Goal: Navigation & Orientation: Find specific page/section

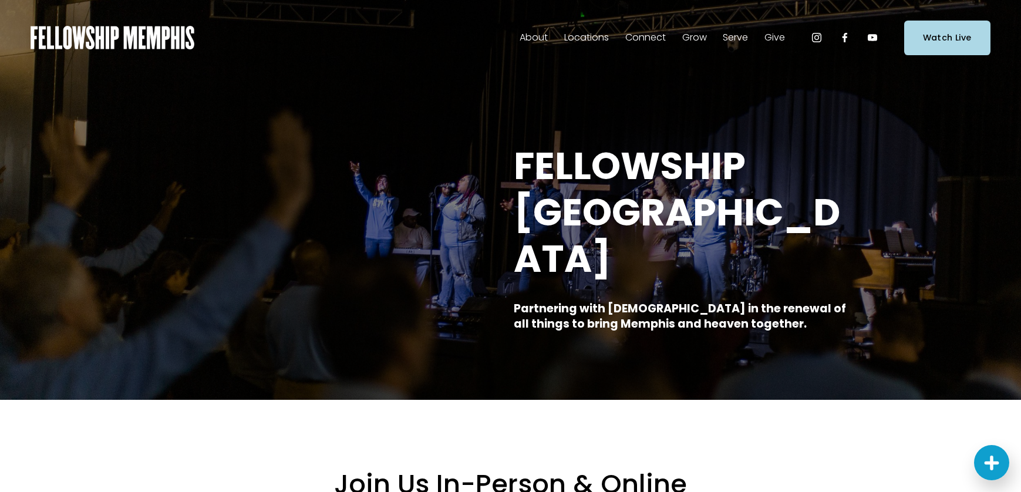
click at [0, 0] on span "Staff" at bounding box center [0, 0] width 0 height 0
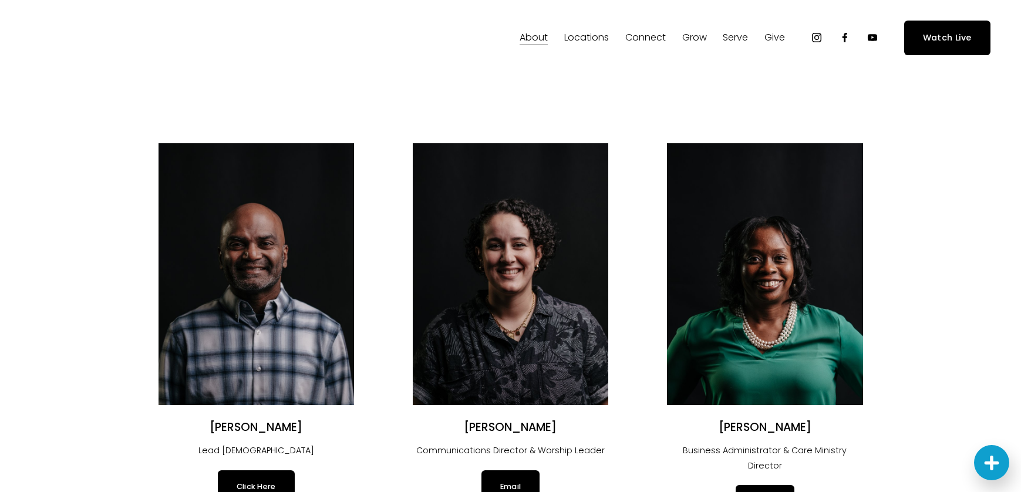
click at [0, 0] on span "Careers" at bounding box center [0, 0] width 0 height 0
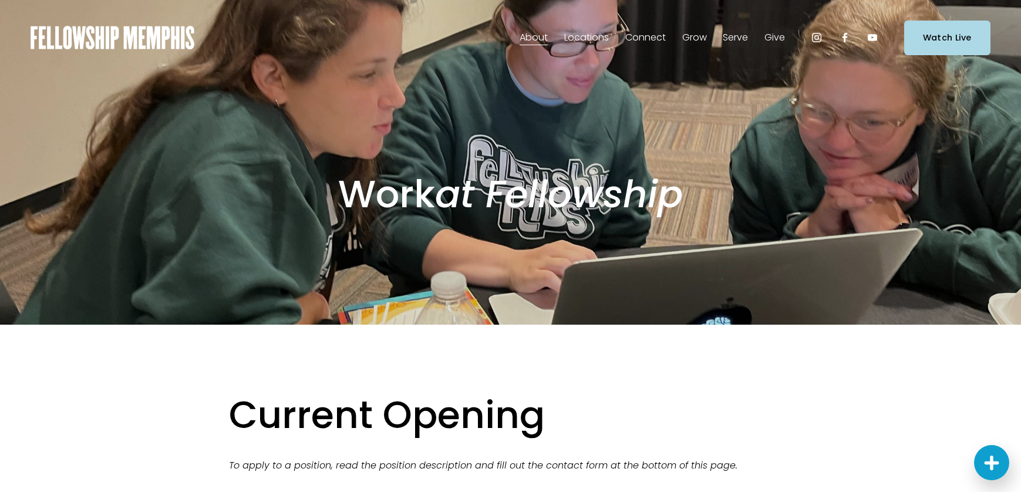
click at [0, 0] on span "Students" at bounding box center [0, 0] width 0 height 0
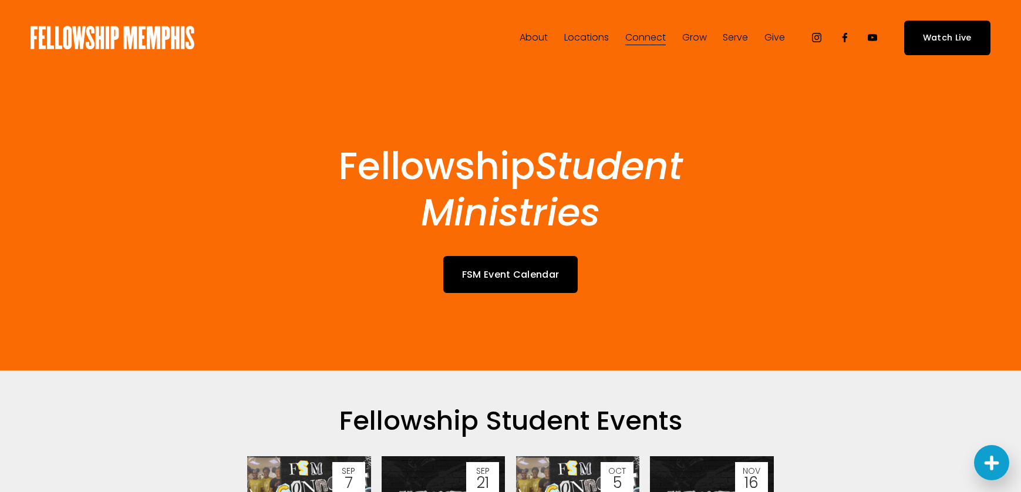
click at [128, 44] on img at bounding box center [113, 37] width 164 height 23
